Goal: Information Seeking & Learning: Learn about a topic

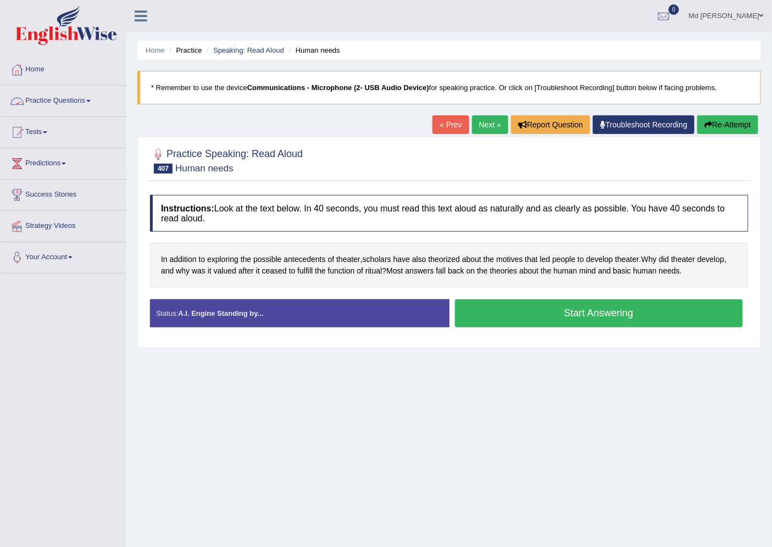
click at [74, 102] on link "Practice Questions" at bounding box center [63, 99] width 125 height 27
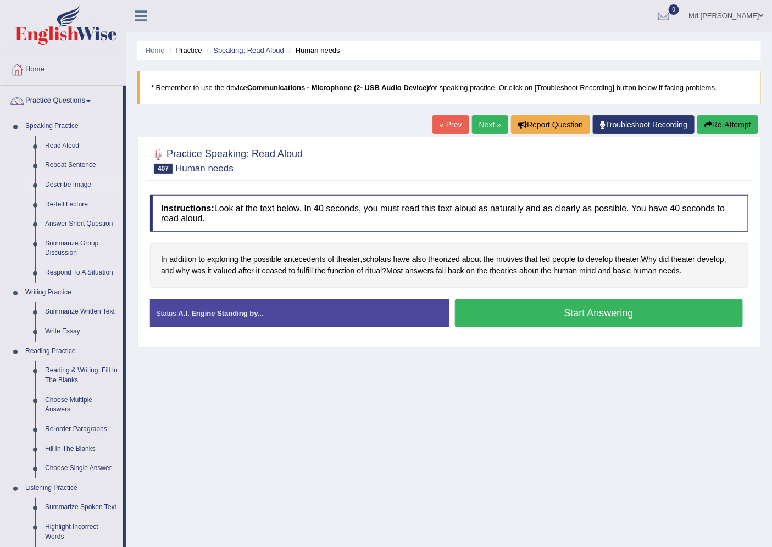
click at [57, 180] on link "Describe Image" at bounding box center [81, 185] width 83 height 20
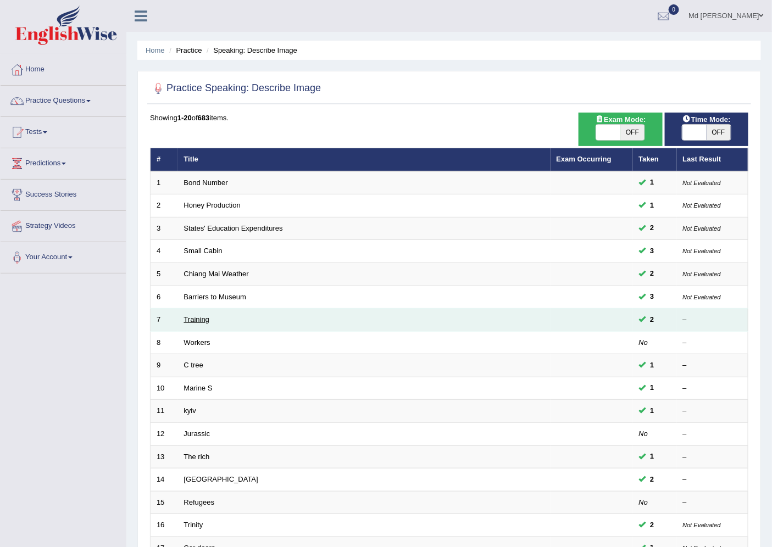
click at [199, 316] on link "Training" at bounding box center [196, 319] width 25 height 8
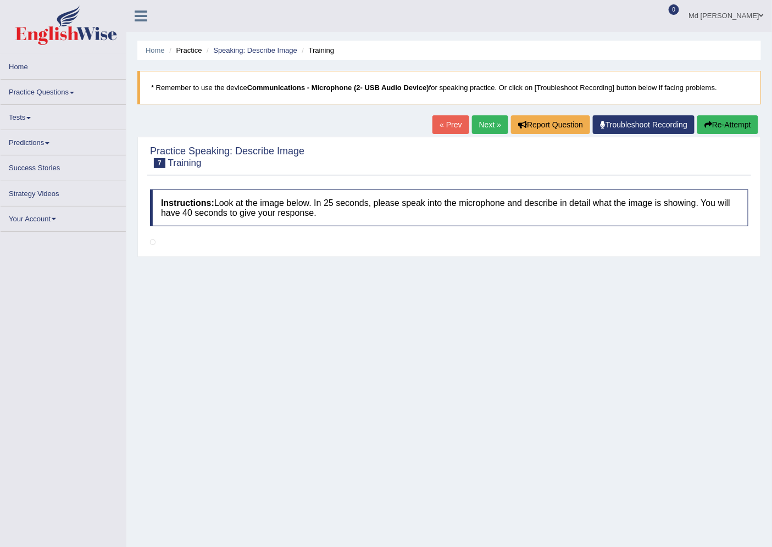
scroll to position [24, 0]
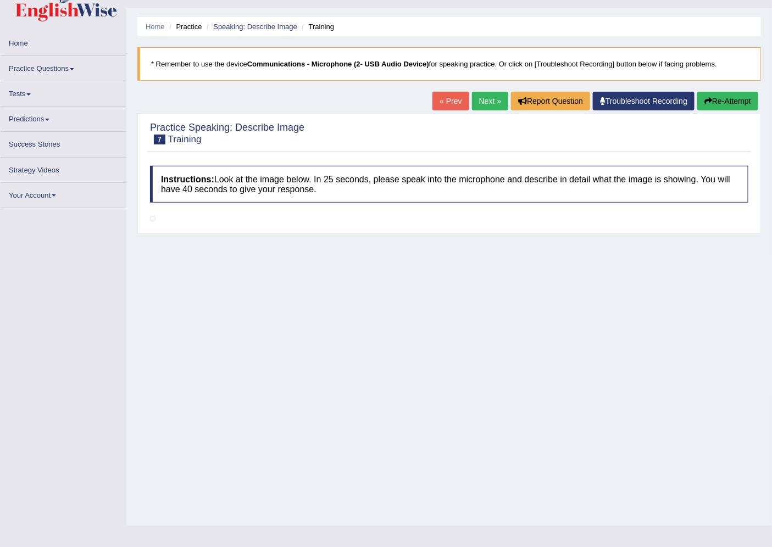
click at [456, 99] on link "« Prev" at bounding box center [450, 101] width 36 height 19
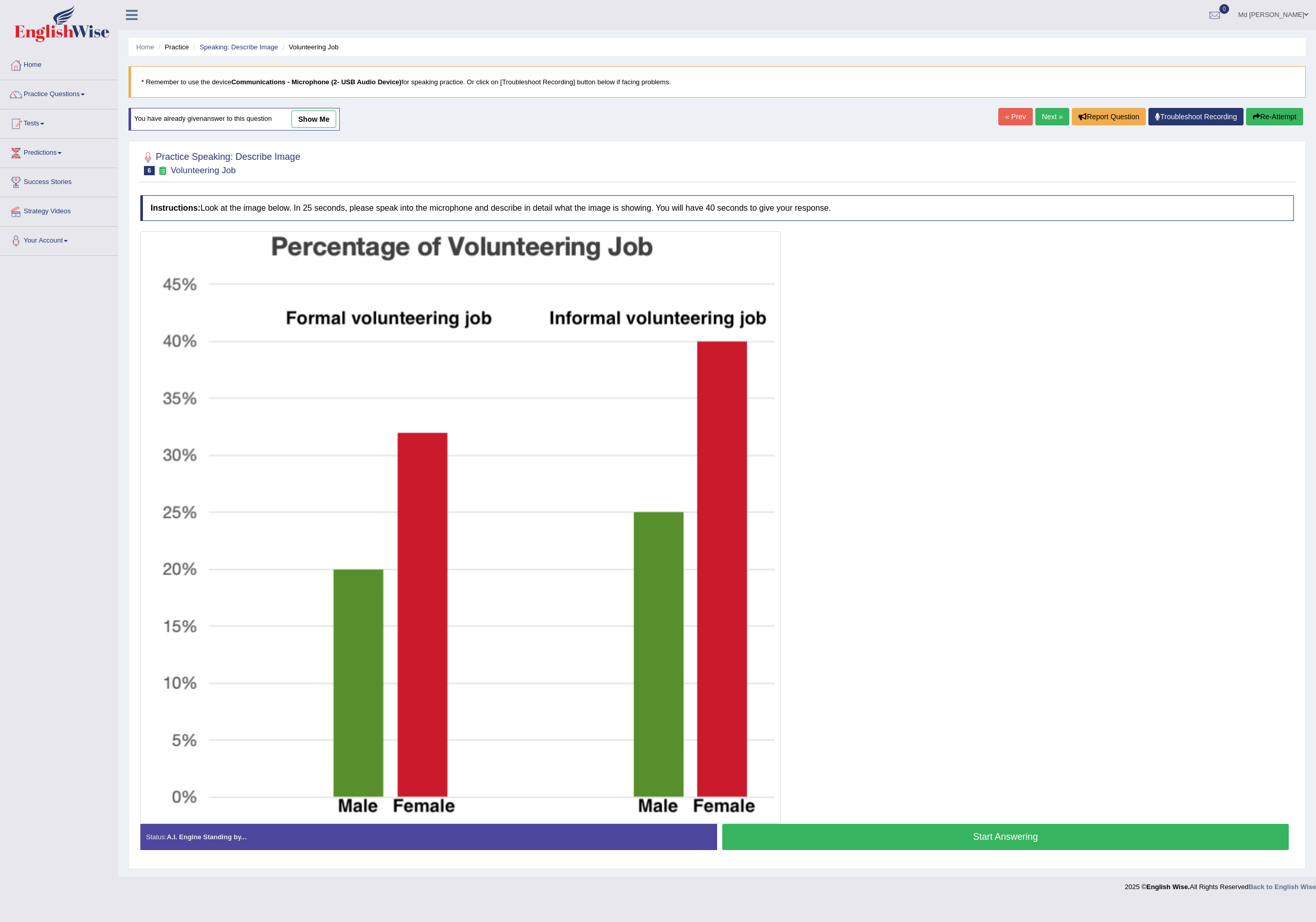
click at [722, 512] on button "Start Answering" at bounding box center [1005, 838] width 566 height 26
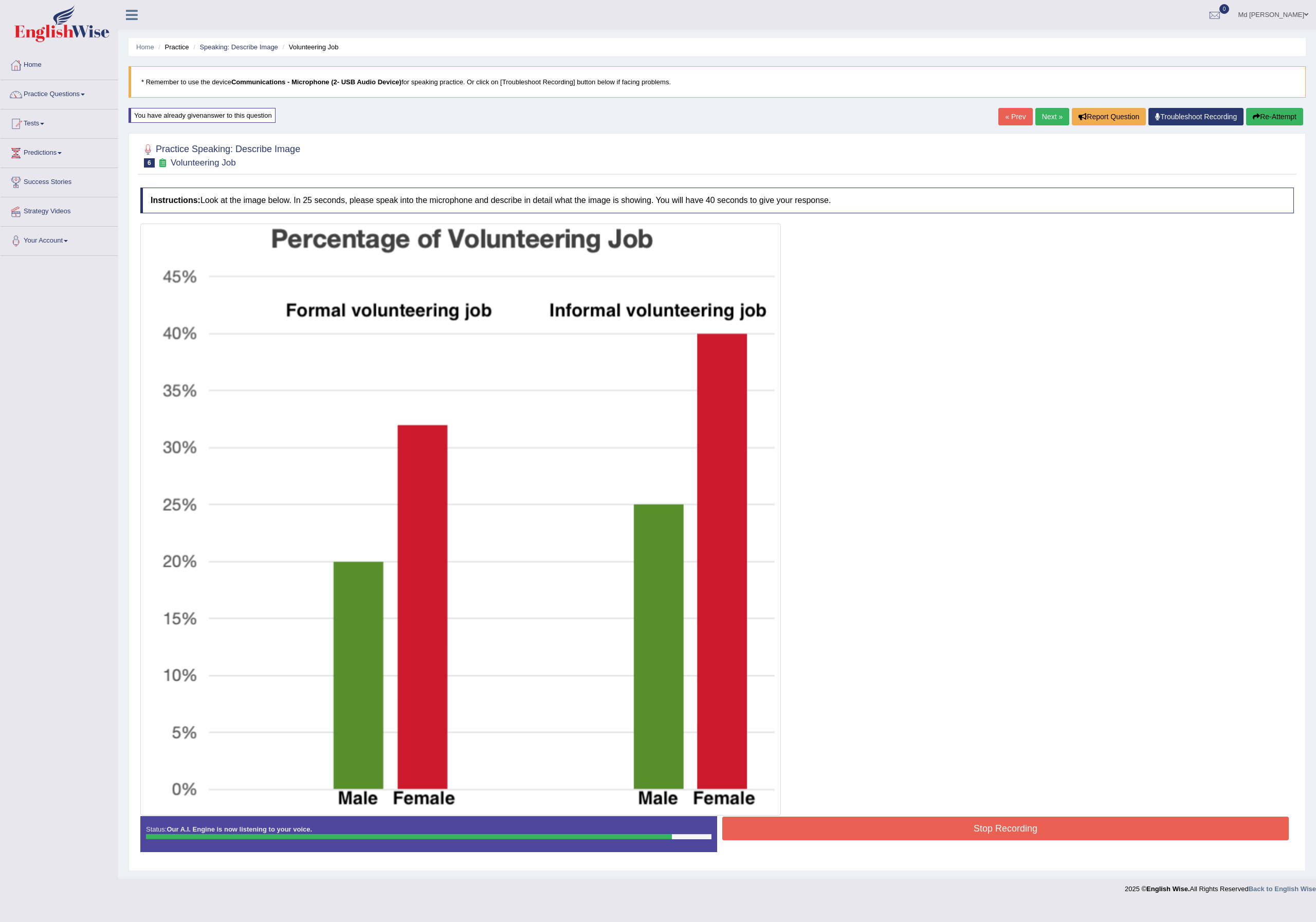
click at [722, 512] on button "Stop Recording" at bounding box center [1005, 828] width 566 height 23
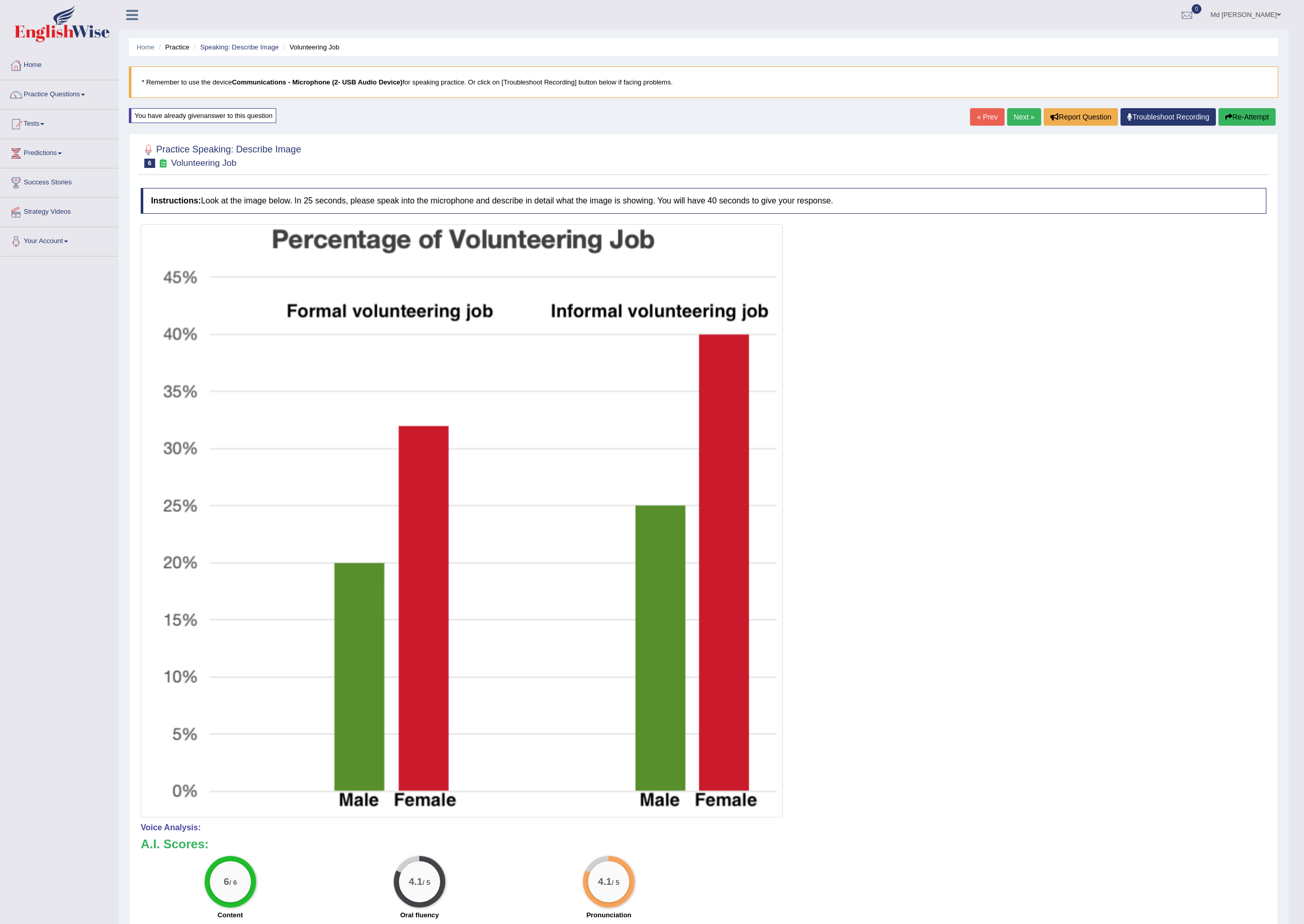
click at [723, 123] on button "Re-Attempt" at bounding box center [1247, 116] width 57 height 18
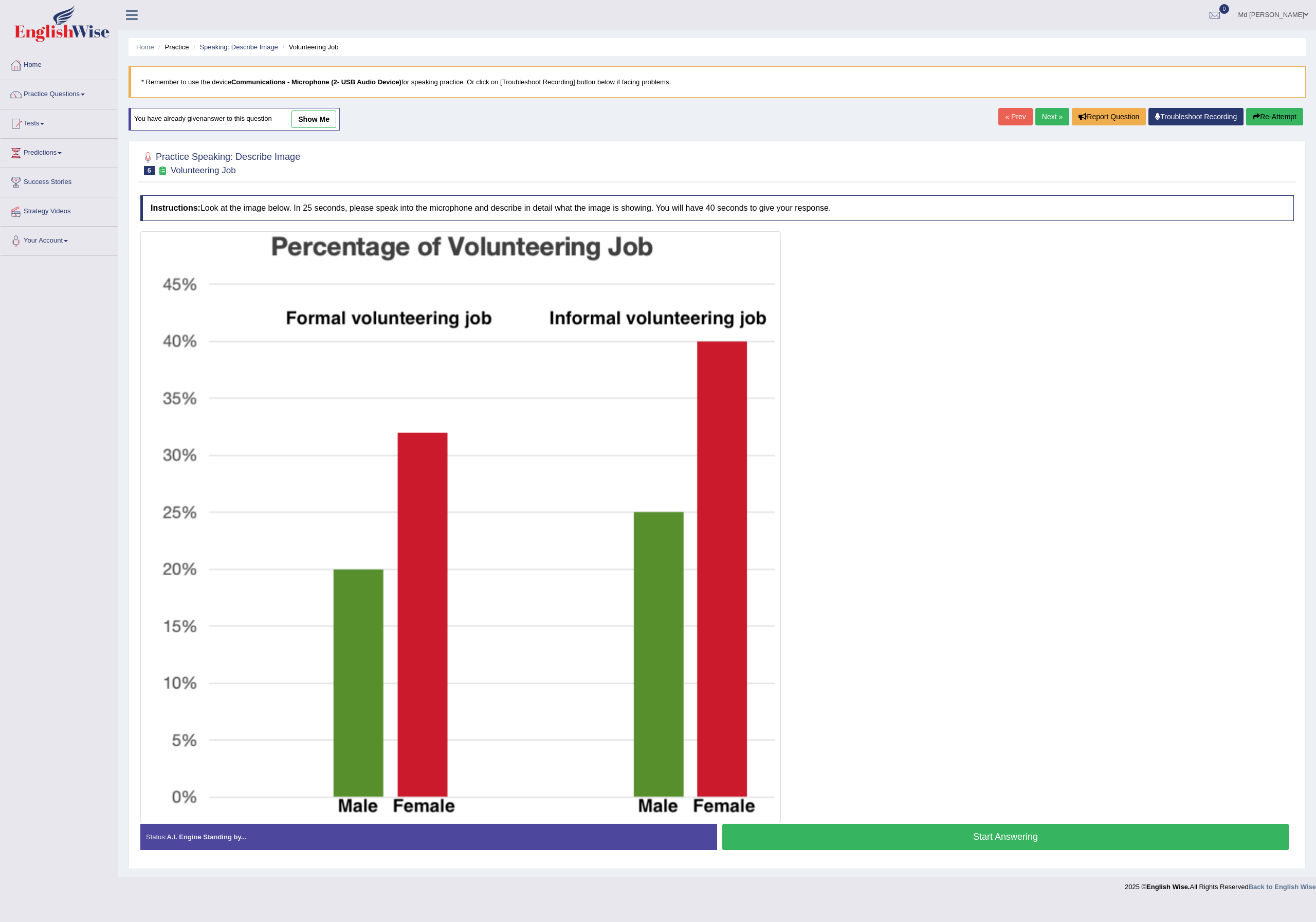
click at [845, 837] on button "Start Answering" at bounding box center [1005, 838] width 566 height 26
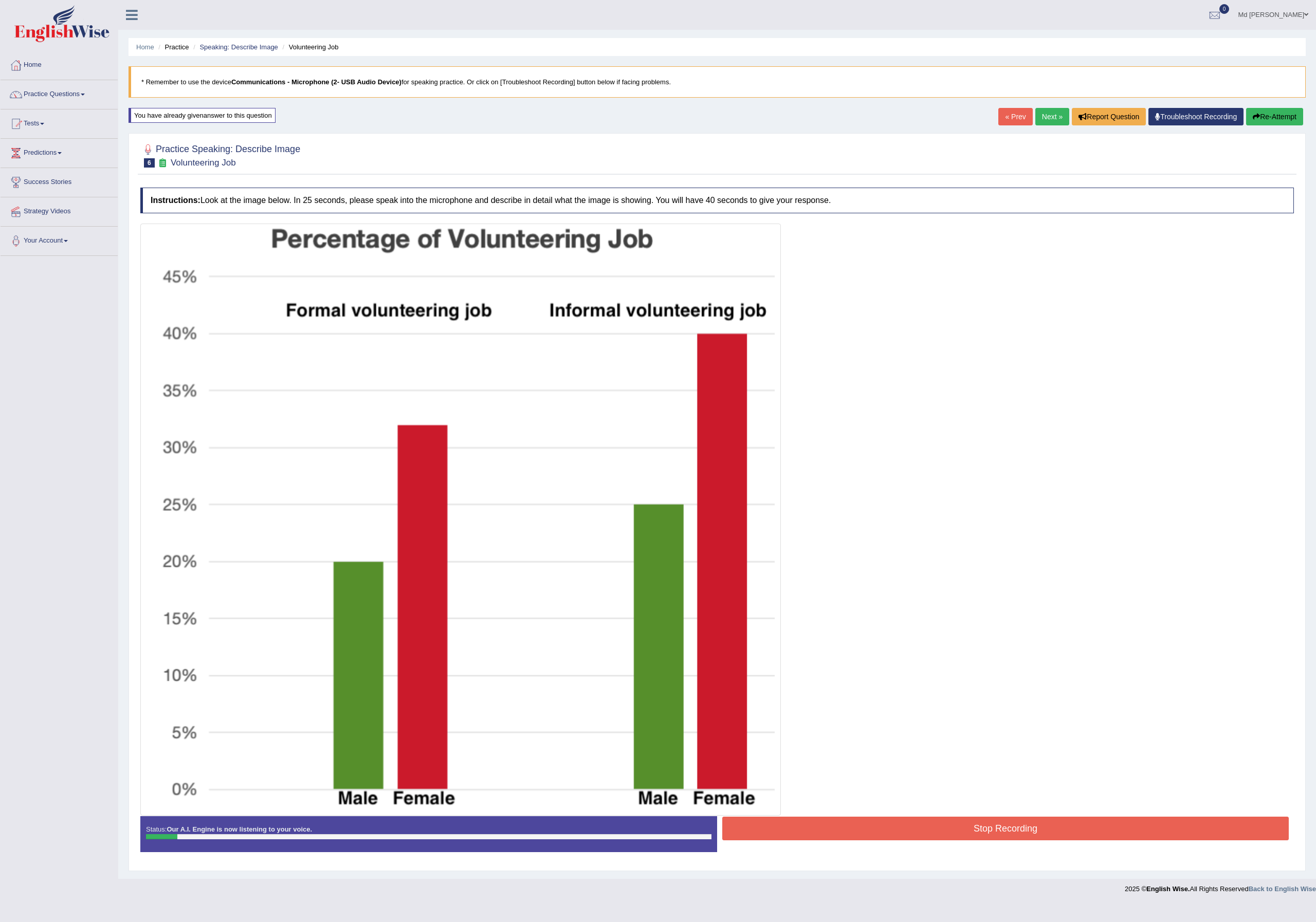
click at [1279, 113] on button "Re-Attempt" at bounding box center [1275, 116] width 57 height 18
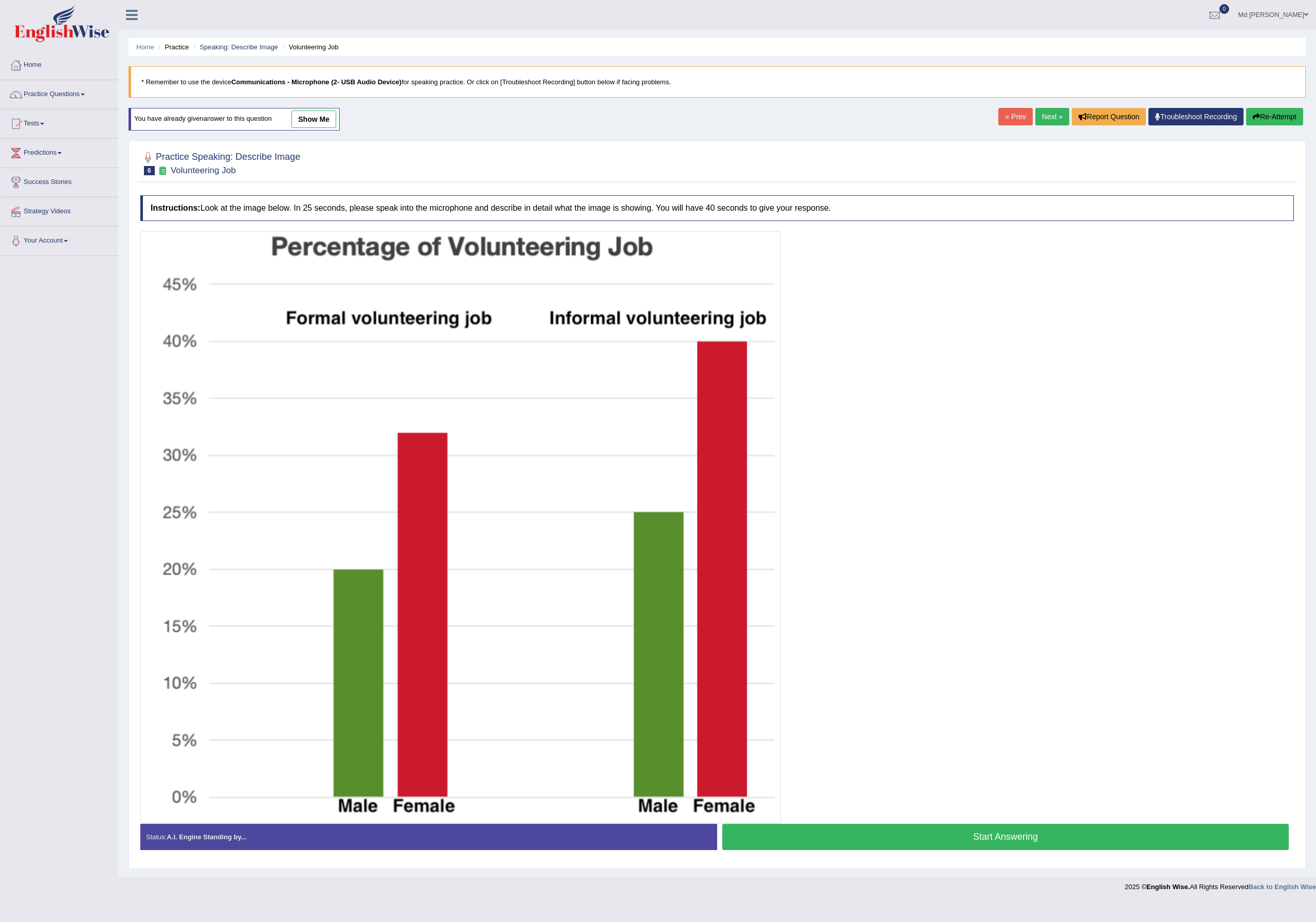
click at [926, 835] on button "Start Answering" at bounding box center [1005, 838] width 566 height 26
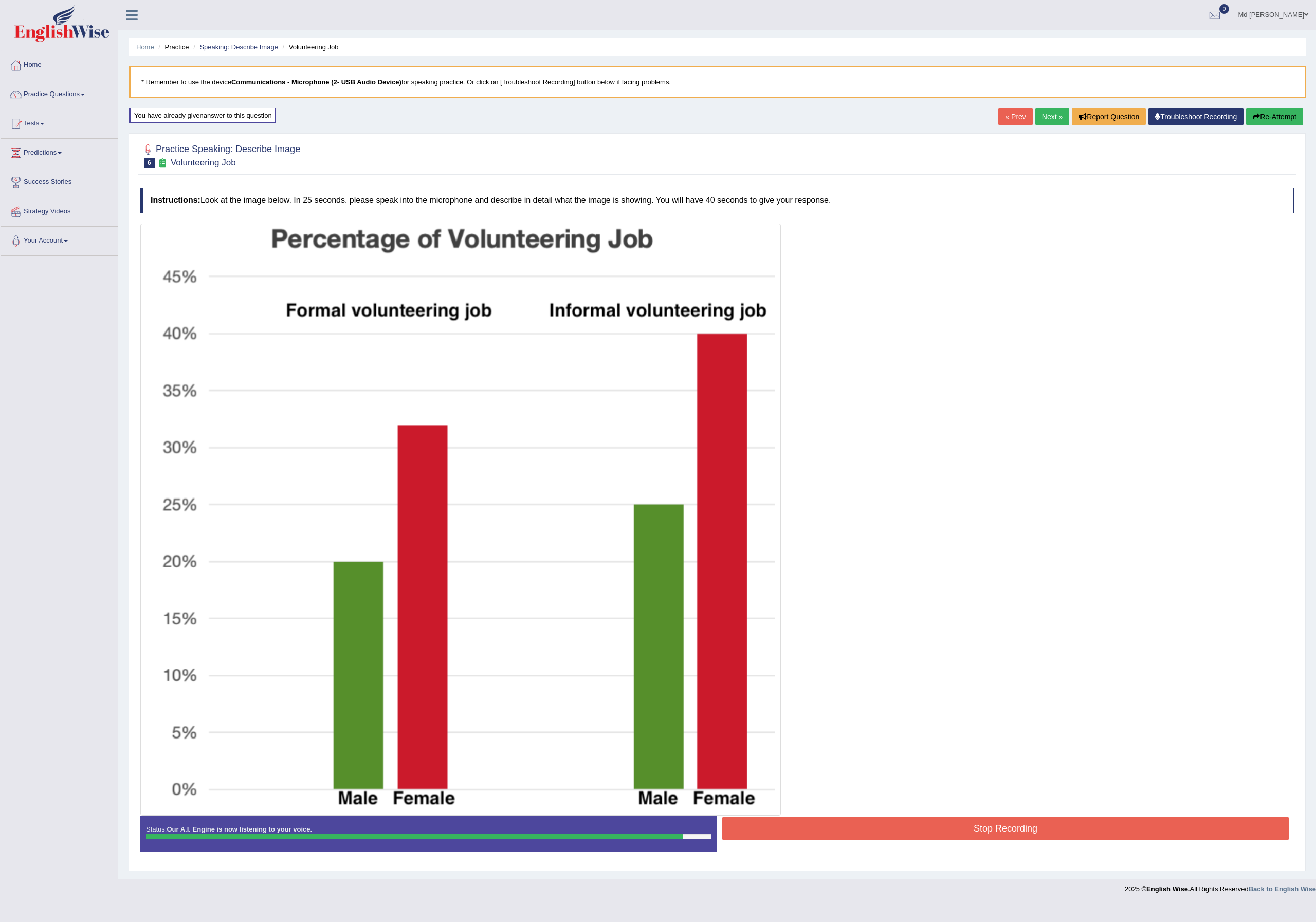
click at [957, 836] on button "Stop Recording" at bounding box center [1005, 828] width 566 height 23
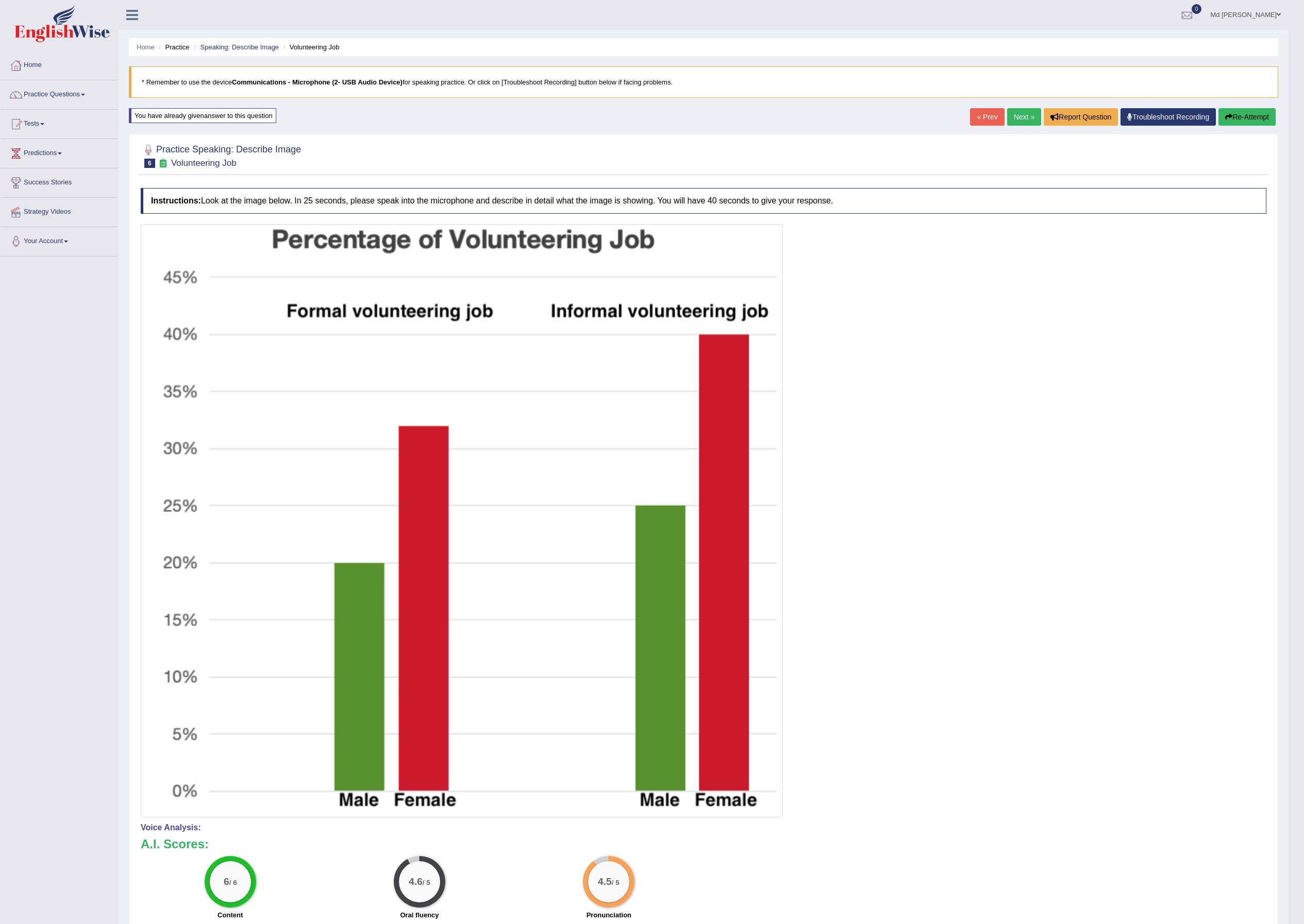
click at [1007, 121] on link "Next »" at bounding box center [1023, 116] width 34 height 18
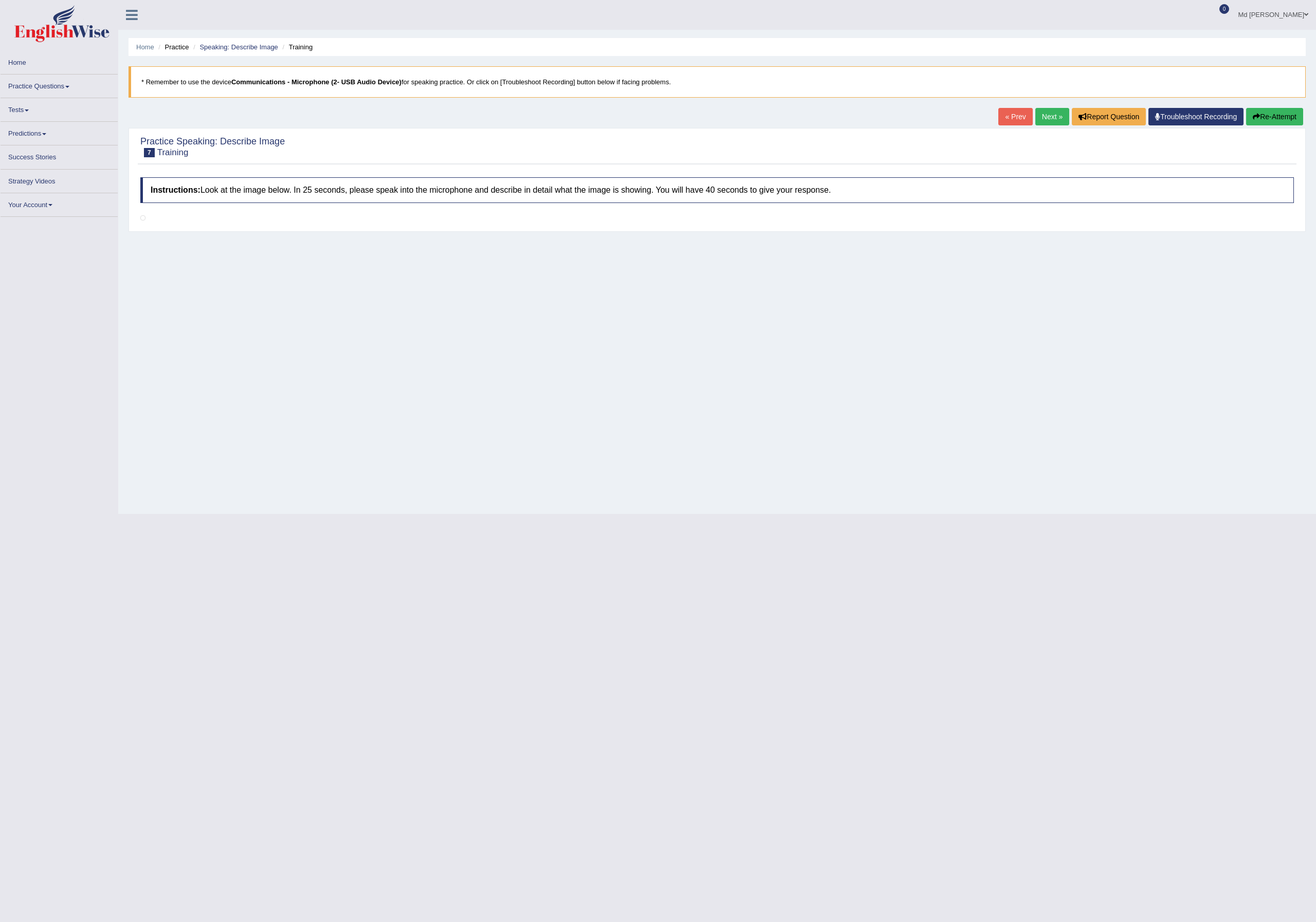
click at [1046, 114] on link "Next »" at bounding box center [1052, 116] width 34 height 18
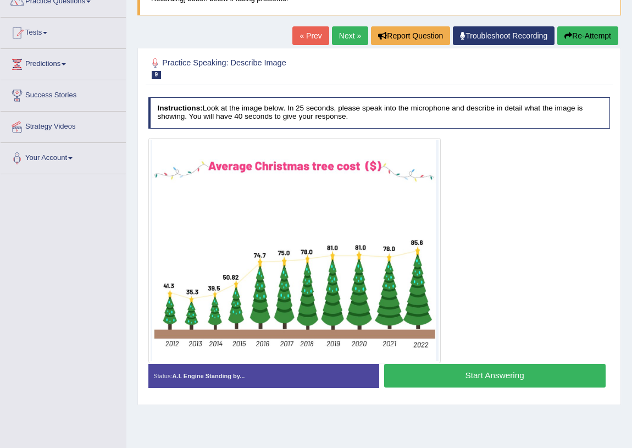
scroll to position [105, 0]
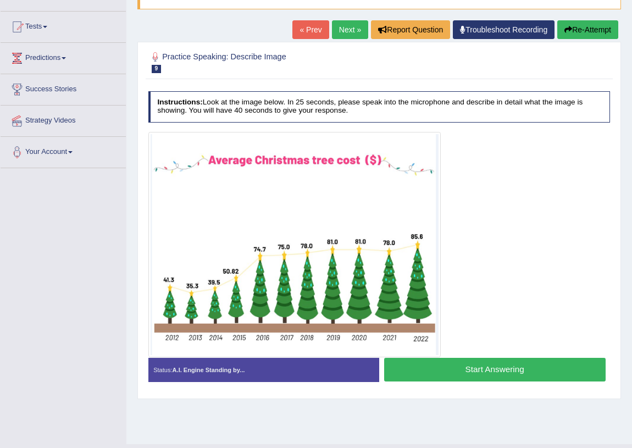
click at [340, 29] on link "Next »" at bounding box center [350, 29] width 36 height 19
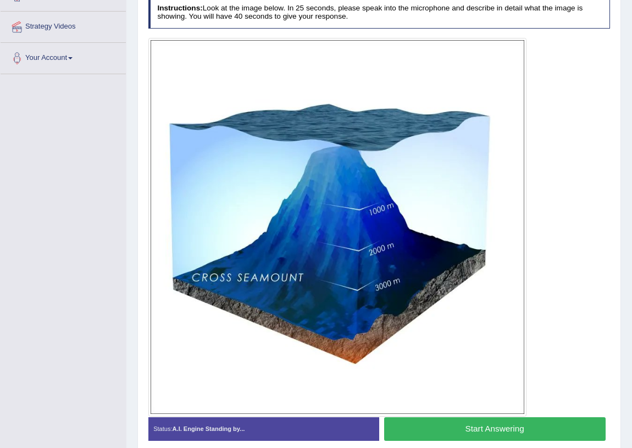
scroll to position [49, 0]
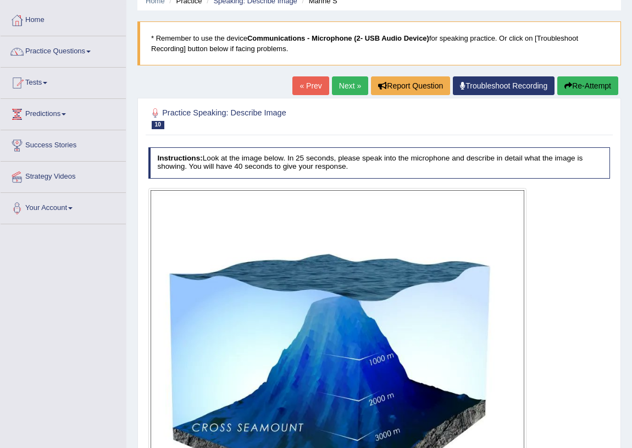
click at [357, 88] on link "Next »" at bounding box center [350, 85] width 36 height 19
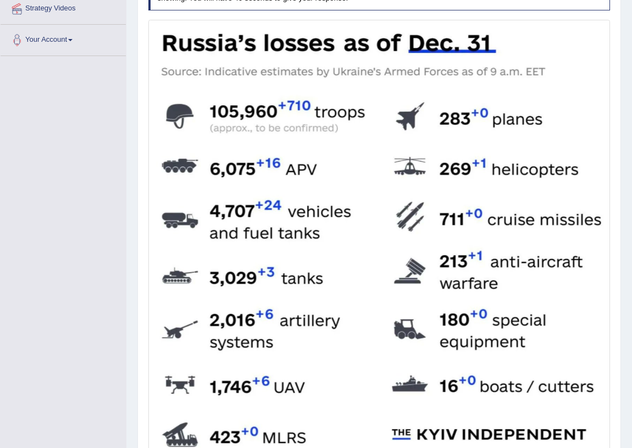
scroll to position [68, 0]
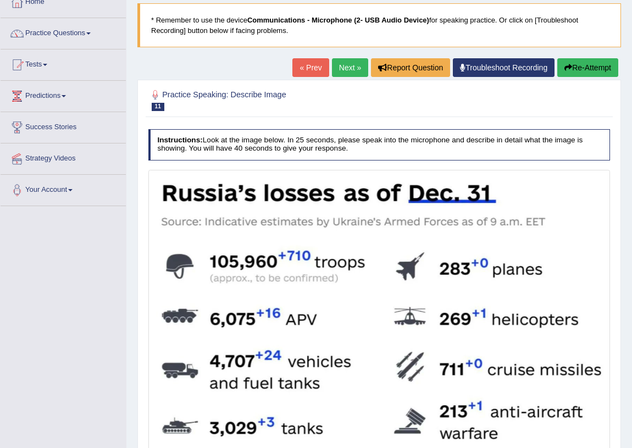
click at [353, 71] on link "Next »" at bounding box center [350, 67] width 36 height 19
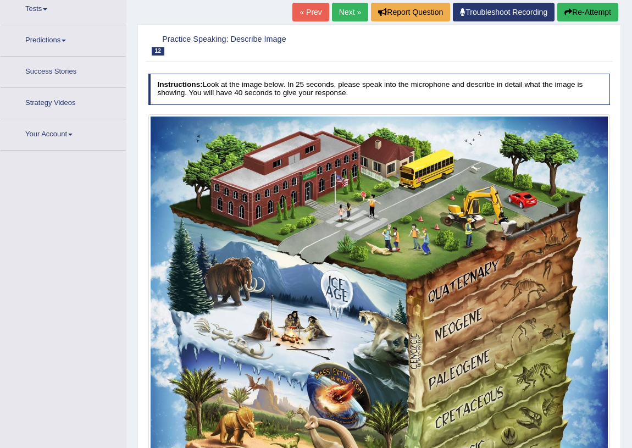
scroll to position [135, 0]
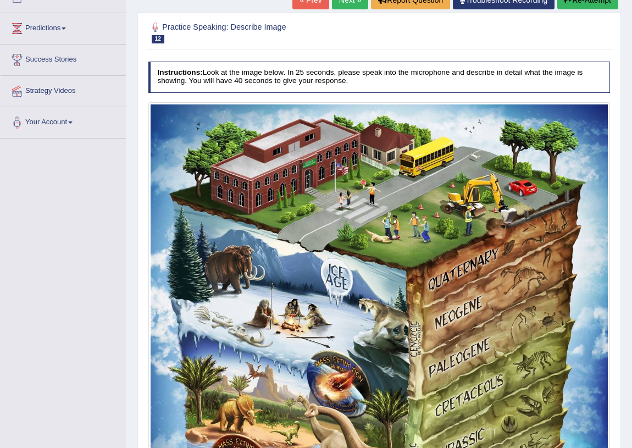
click at [346, 3] on link "Next »" at bounding box center [350, 0] width 36 height 19
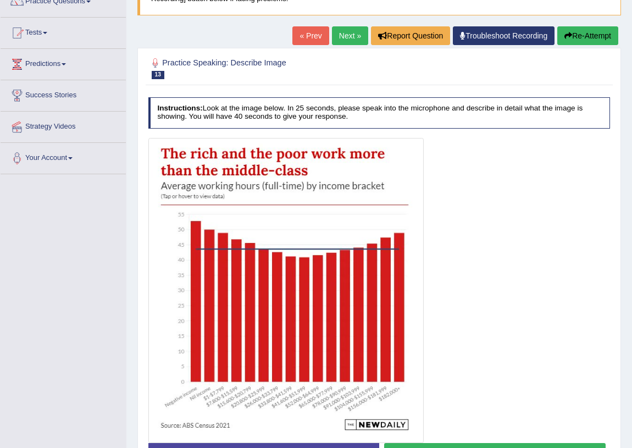
click at [346, 30] on link "Next »" at bounding box center [350, 35] width 36 height 19
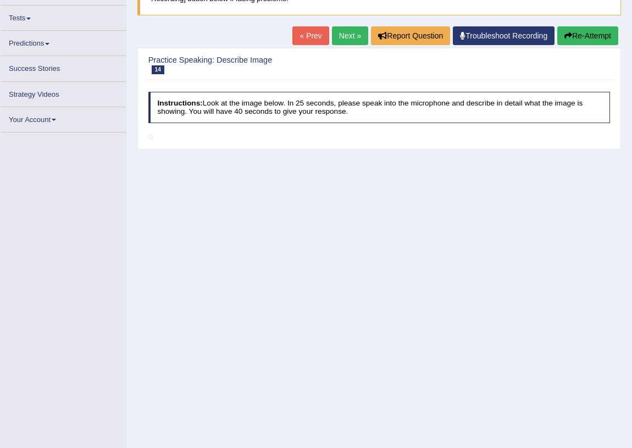
scroll to position [135, 0]
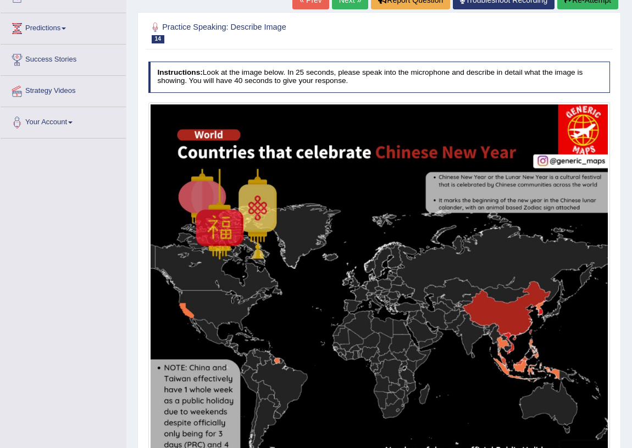
click at [346, 1] on link "Next »" at bounding box center [350, 0] width 36 height 19
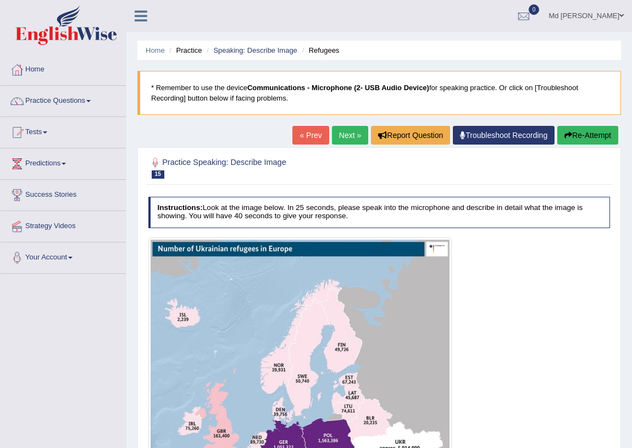
click at [344, 131] on link "Next »" at bounding box center [350, 135] width 36 height 19
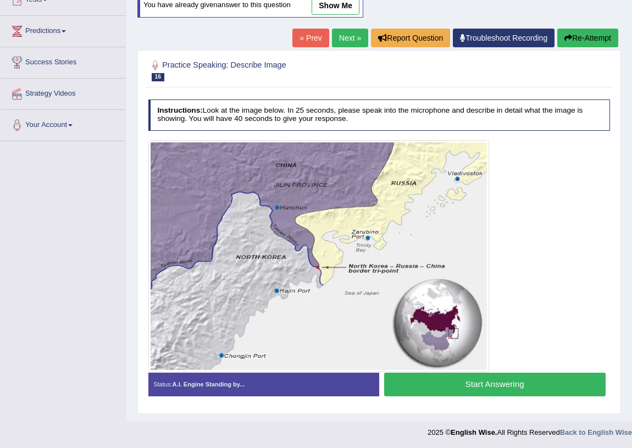
click at [341, 35] on link "Next »" at bounding box center [350, 38] width 36 height 19
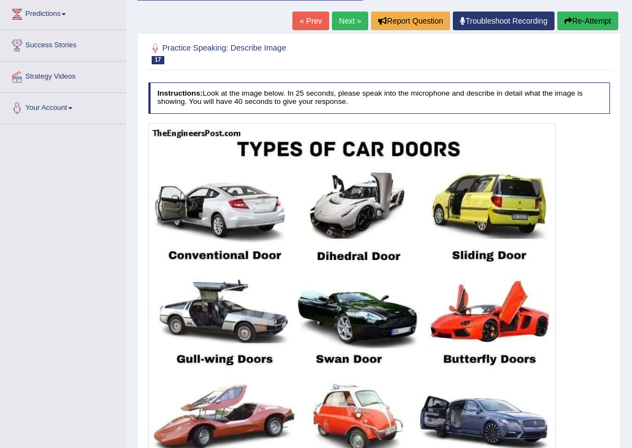
scroll to position [149, 0]
click at [337, 19] on link "Next »" at bounding box center [350, 21] width 36 height 19
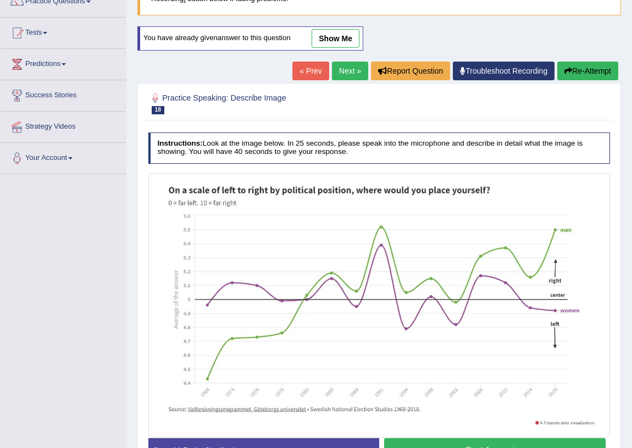
click at [343, 70] on link "Next »" at bounding box center [350, 71] width 36 height 19
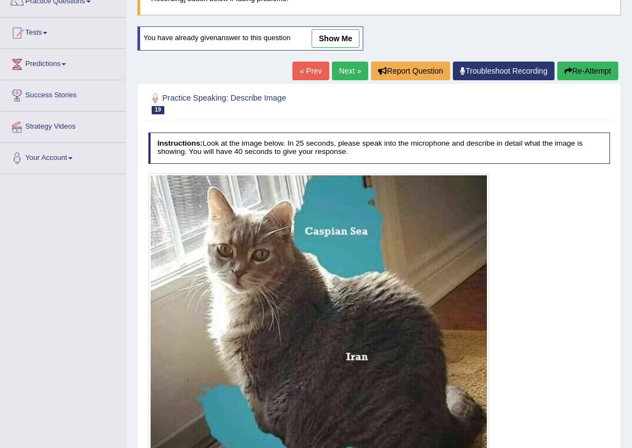
click at [342, 70] on link "Next »" at bounding box center [350, 71] width 36 height 19
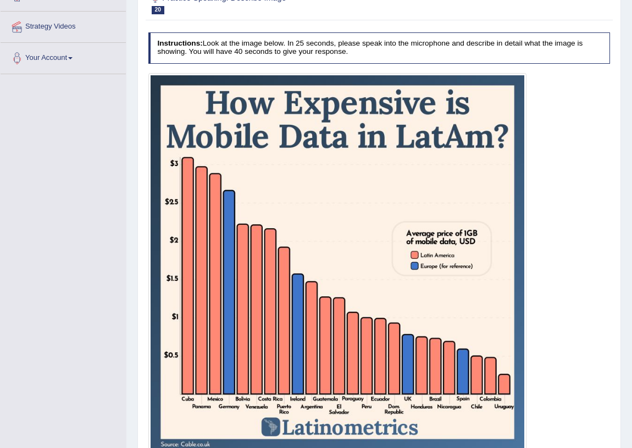
scroll to position [249, 0]
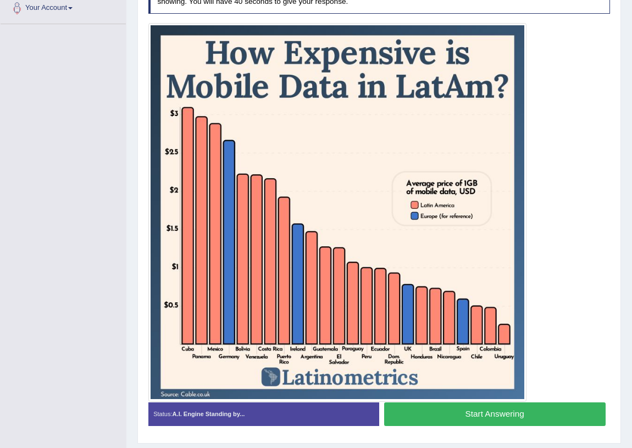
click at [475, 404] on button "Start Answering" at bounding box center [494, 414] width 221 height 24
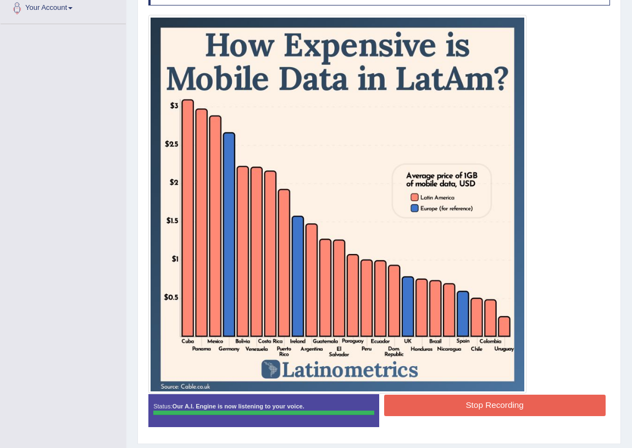
click at [477, 394] on div "Instructions: Look at the image below. In 25 seconds, please speak into the mic…" at bounding box center [379, 204] width 466 height 470
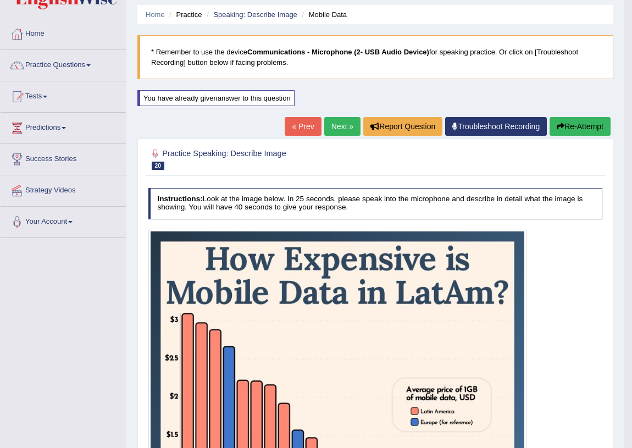
scroll to position [0, 0]
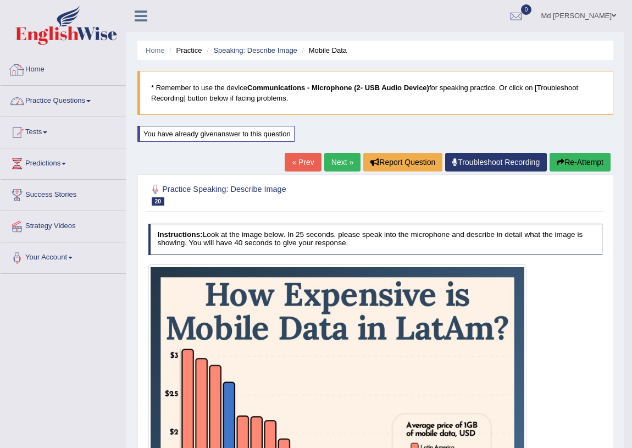
click at [73, 103] on link "Practice Questions" at bounding box center [63, 99] width 125 height 27
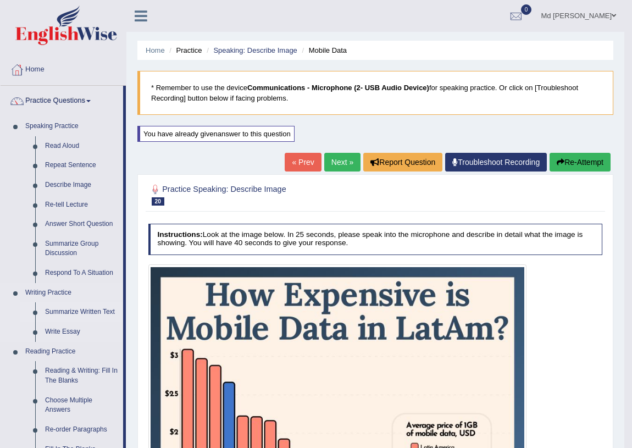
click at [63, 310] on link "Summarize Written Text" at bounding box center [81, 312] width 83 height 20
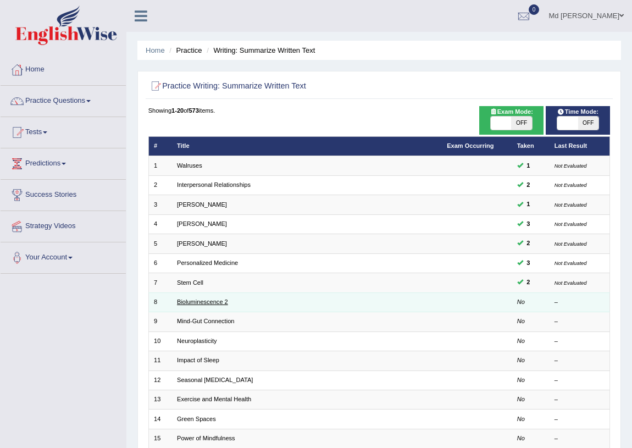
click at [206, 298] on link "Bioluminescence 2" at bounding box center [202, 301] width 51 height 7
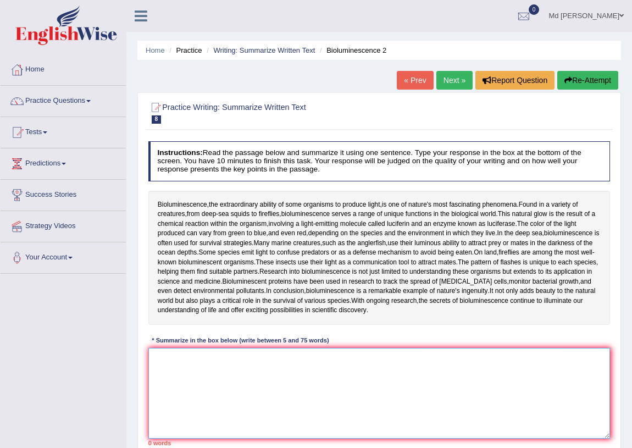
click at [274, 381] on textarea at bounding box center [379, 393] width 462 height 91
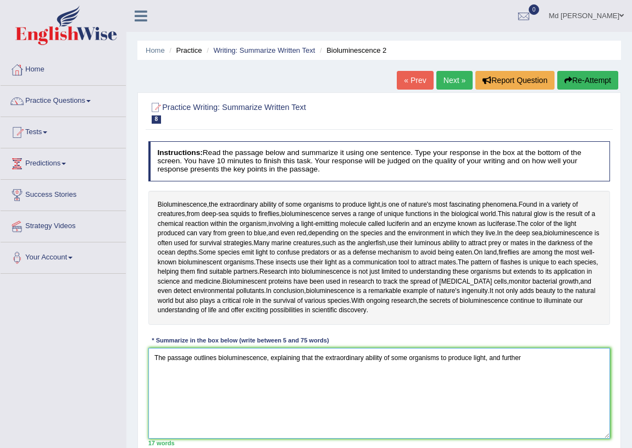
click at [490, 358] on textarea "The passage outlines bioluminescence, explaining that the extraordinary ability…" at bounding box center [379, 393] width 462 height 91
click at [233, 374] on textarea "The passage outlines bioluminescence, explaining that the extraordinary ability…" at bounding box center [379, 393] width 462 height 91
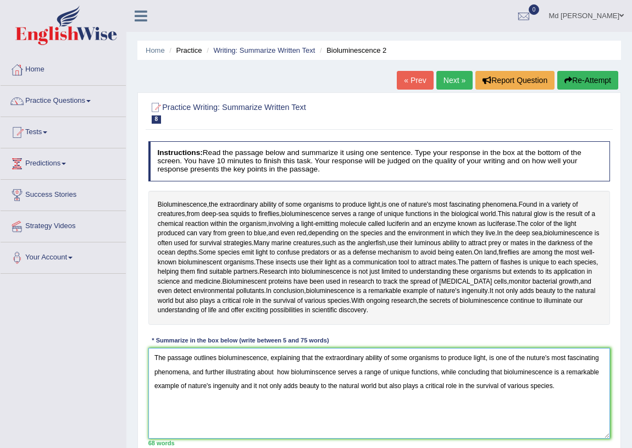
scroll to position [129, 0]
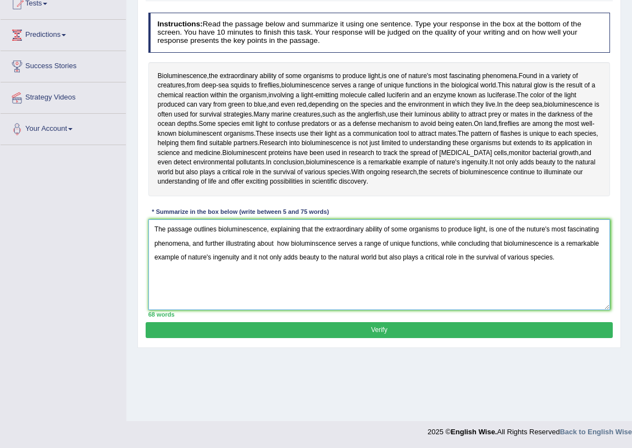
type textarea "The passage outlines bioluminescence, explaining that the extraordinary ability…"
click at [310, 326] on button "Verify" at bounding box center [379, 330] width 466 height 16
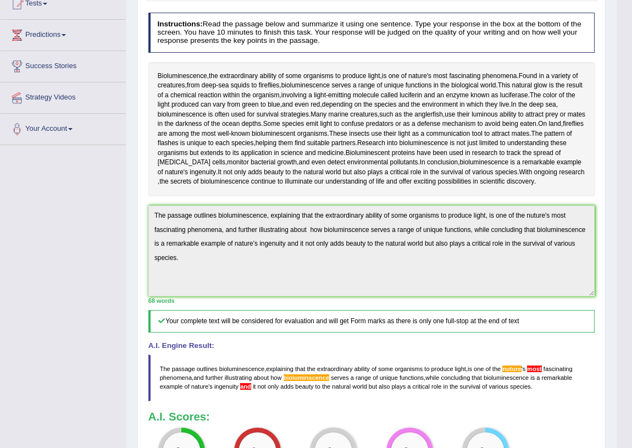
scroll to position [229, 0]
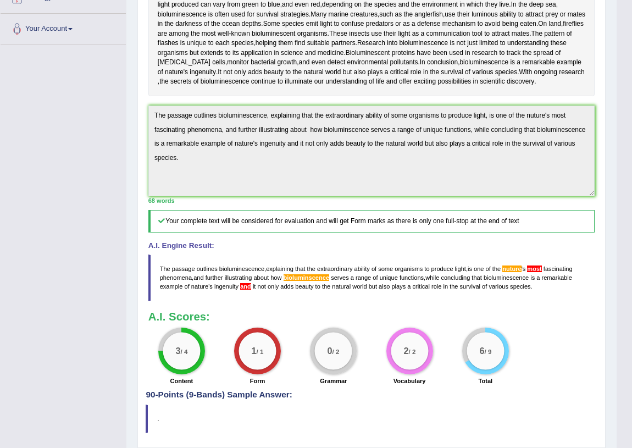
click at [322, 278] on span "bioluminscence" at bounding box center [306, 277] width 46 height 7
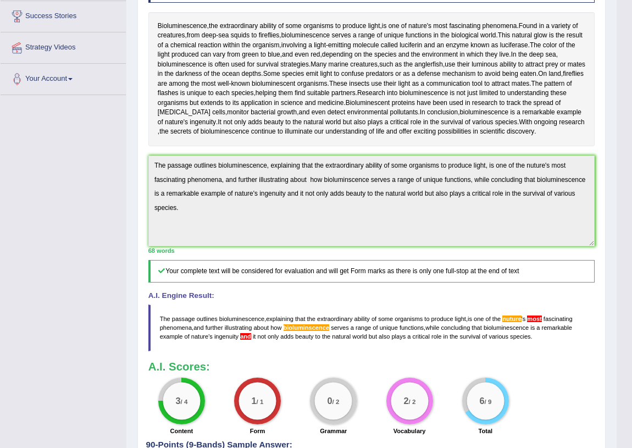
click at [0, 49] on div "Toggle navigation Home Practice Questions Speaking Practice Read Aloud Repeat S…" at bounding box center [308, 173] width 616 height 705
click at [89, 126] on div "Toggle navigation Home Practice Questions Speaking Practice Read Aloud Repeat S…" at bounding box center [308, 173] width 616 height 705
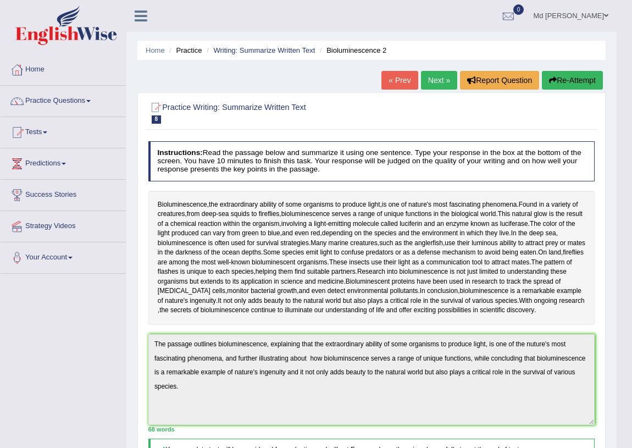
click at [593, 79] on button "Re-Attempt" at bounding box center [572, 80] width 61 height 19
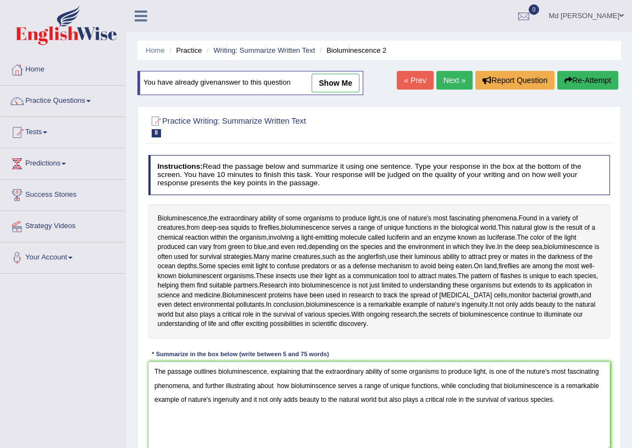
click at [533, 370] on textarea "The passage outlines bioluminescence, explaining that the extraordinary ability…" at bounding box center [379, 406] width 462 height 91
drag, startPoint x: 336, startPoint y: 385, endPoint x: 291, endPoint y: 389, distance: 45.8
click at [291, 389] on textarea "The passage outlines bioluminescence, explaining that the extraordinary ability…" at bounding box center [379, 406] width 462 height 91
drag, startPoint x: 265, startPoint y: 371, endPoint x: 219, endPoint y: 374, distance: 45.7
click at [219, 374] on textarea "The passage outlines bioluminescence, explaining that the extraordinary ability…" at bounding box center [379, 406] width 462 height 91
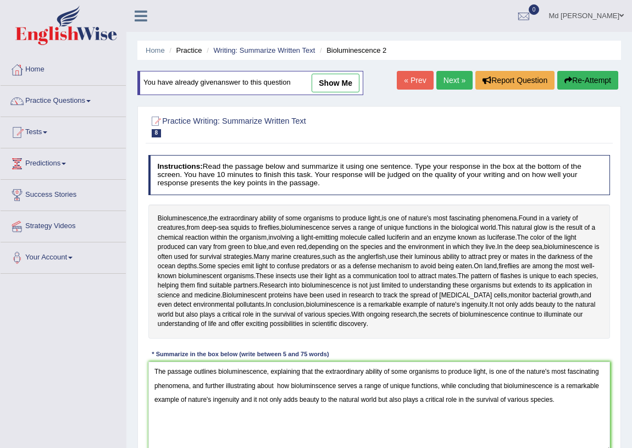
drag, startPoint x: 335, startPoint y: 385, endPoint x: 291, endPoint y: 390, distance: 44.3
click at [291, 390] on textarea "The passage outlines bioluminescence, explaining that the extraordinary ability…" at bounding box center [379, 406] width 462 height 91
click at [237, 398] on textarea "The passage outlines bioluminescence, explaining that the extraordinary ability…" at bounding box center [379, 406] width 462 height 91
click at [238, 398] on textarea "The passage outlines bioluminescence, explaining that the extraordinary ability…" at bounding box center [379, 406] width 462 height 91
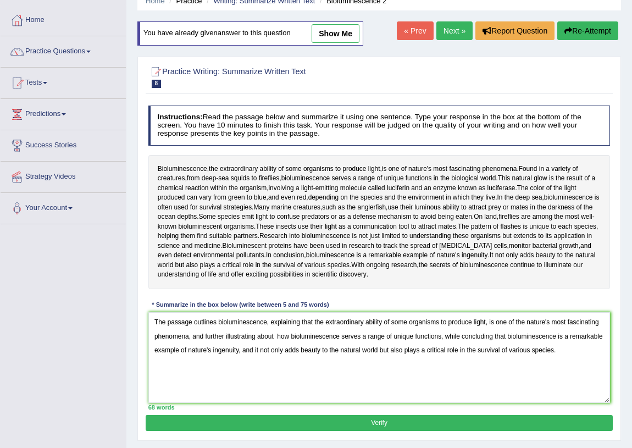
type textarea "The passage outlines bioluminescence, explaining that the extraordinary ability…"
click at [384, 419] on button "Verify" at bounding box center [379, 423] width 466 height 16
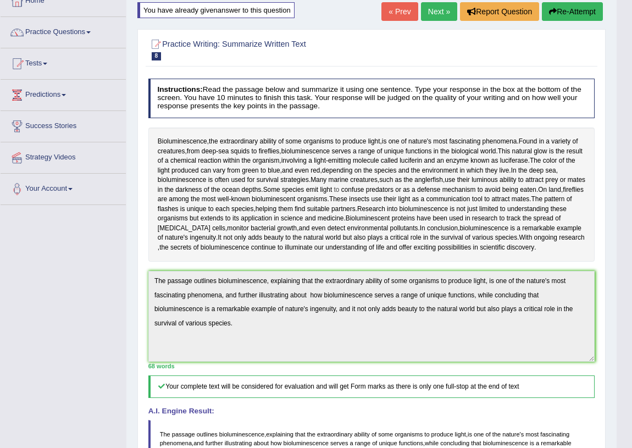
scroll to position [19, 0]
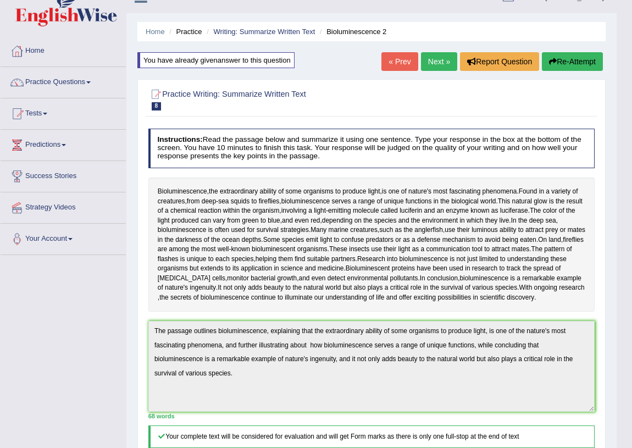
click at [441, 60] on link "Next »" at bounding box center [439, 61] width 36 height 19
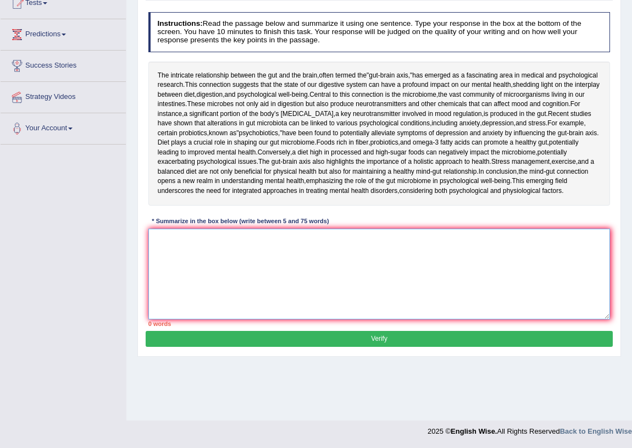
click at [282, 308] on textarea at bounding box center [379, 274] width 462 height 91
type textarea "R"
type textarea "t"
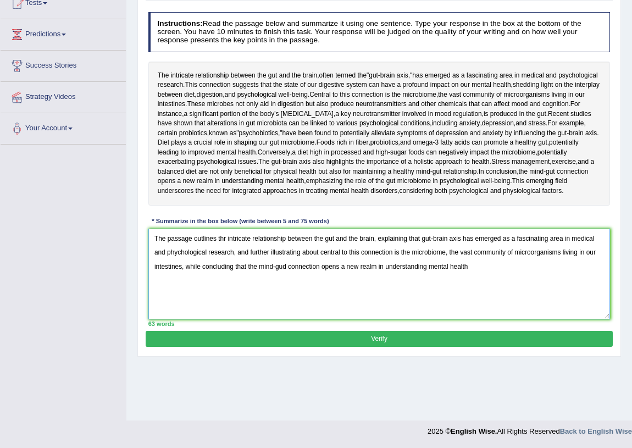
scroll to position [159, 0]
type textarea "The passage outlines thr intricate relationship between the gut and the brain, …"
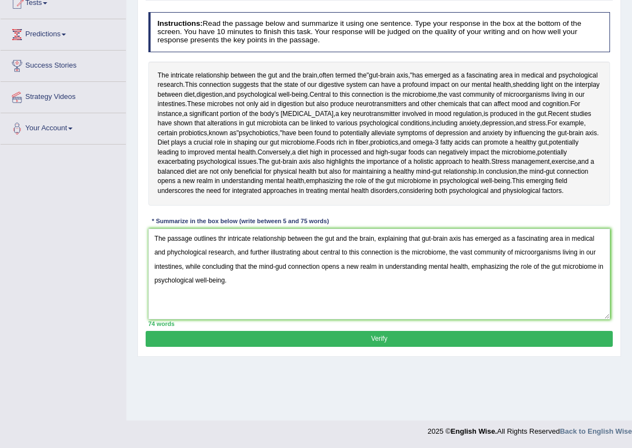
click at [455, 347] on button "Verify" at bounding box center [379, 339] width 466 height 16
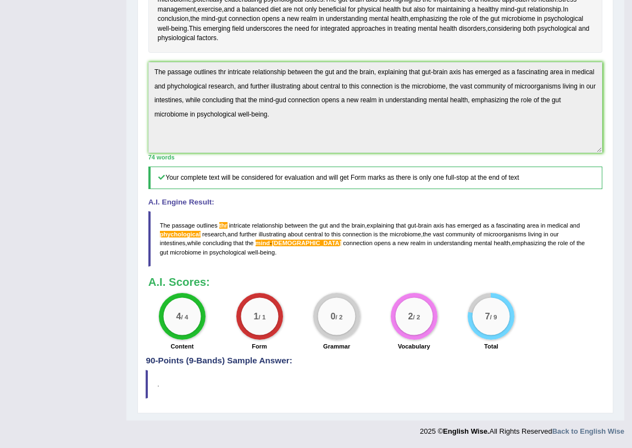
scroll to position [353, 0]
drag, startPoint x: 202, startPoint y: 269, endPoint x: 186, endPoint y: 215, distance: 56.1
click at [170, 247] on blockquote "The passage outlines thr intricate relationship between the gut and the brain ,…" at bounding box center [375, 238] width 454 height 55
click at [132, 73] on div "Home Practice Writing: Summarize Written Text Mind-Gut Connection « Prev Next »…" at bounding box center [375, 64] width 498 height 711
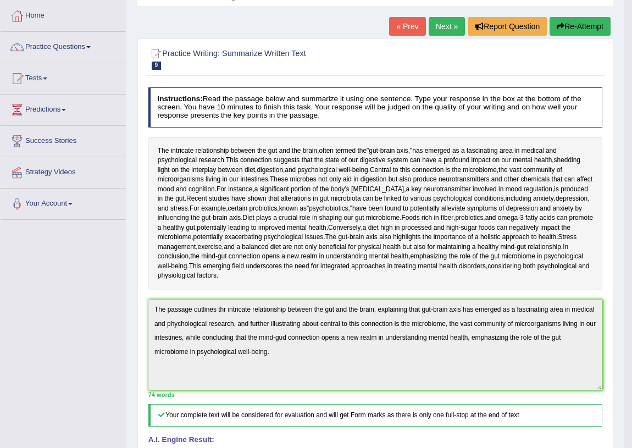
scroll to position [0, 0]
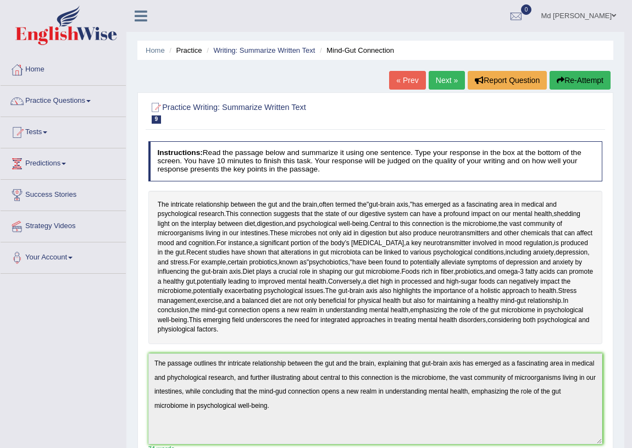
click at [588, 86] on button "Re-Attempt" at bounding box center [579, 80] width 61 height 19
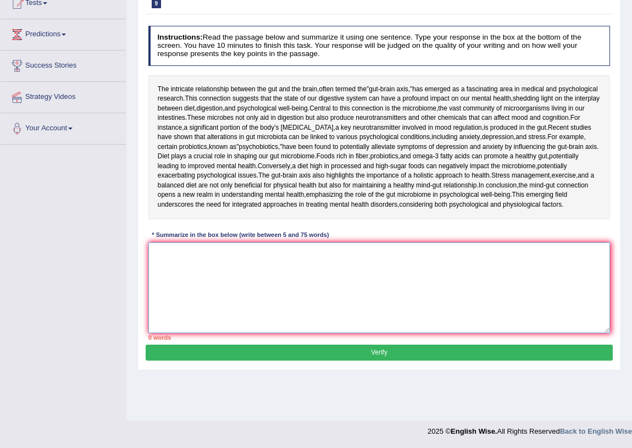
click at [296, 333] on textarea at bounding box center [379, 287] width 462 height 91
paste textarea "The passage outlines thr intricate relationship between the gut and the brain, …"
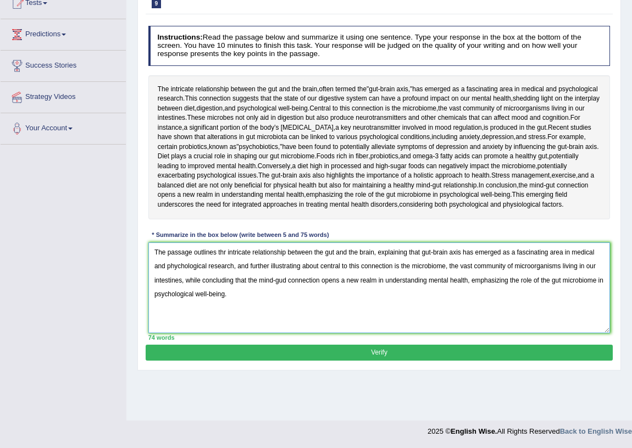
click at [226, 295] on textarea "The passage outlines thr intricate relationship between the gut and the brain, …" at bounding box center [379, 287] width 462 height 91
drag, startPoint x: 285, startPoint y: 321, endPoint x: 297, endPoint y: 319, distance: 12.4
click at [285, 321] on textarea "The passage outlines the intricate relationship between the gut and the brain, …" at bounding box center [379, 287] width 462 height 91
click at [174, 308] on textarea "The passage outlines the intricate relationship between the gut and the brain, …" at bounding box center [379, 287] width 462 height 91
type textarea "The passage outlines the intricate relationship between the gut and the brain, …"
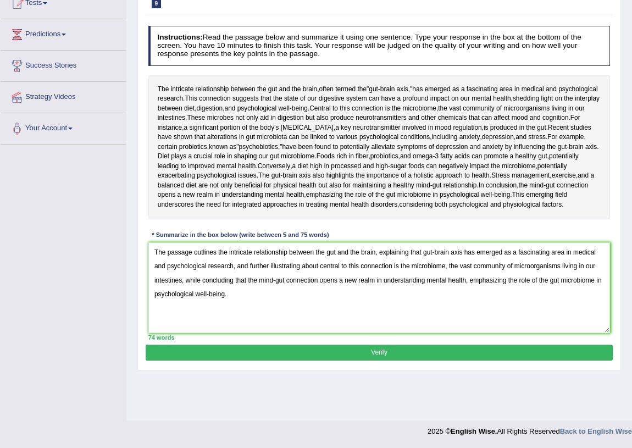
click at [362, 360] on button "Verify" at bounding box center [379, 352] width 466 height 16
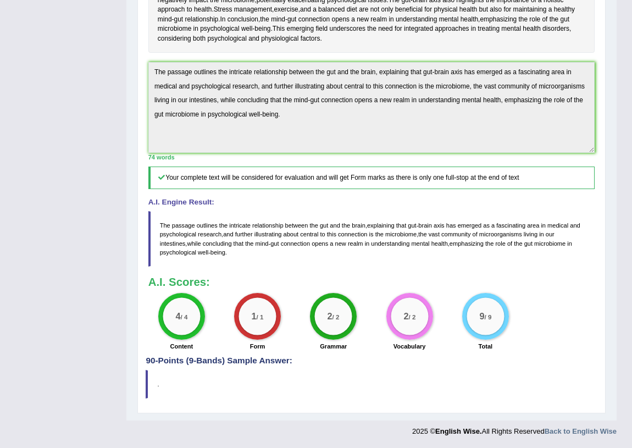
scroll to position [59, 0]
